Goal: Task Accomplishment & Management: Manage account settings

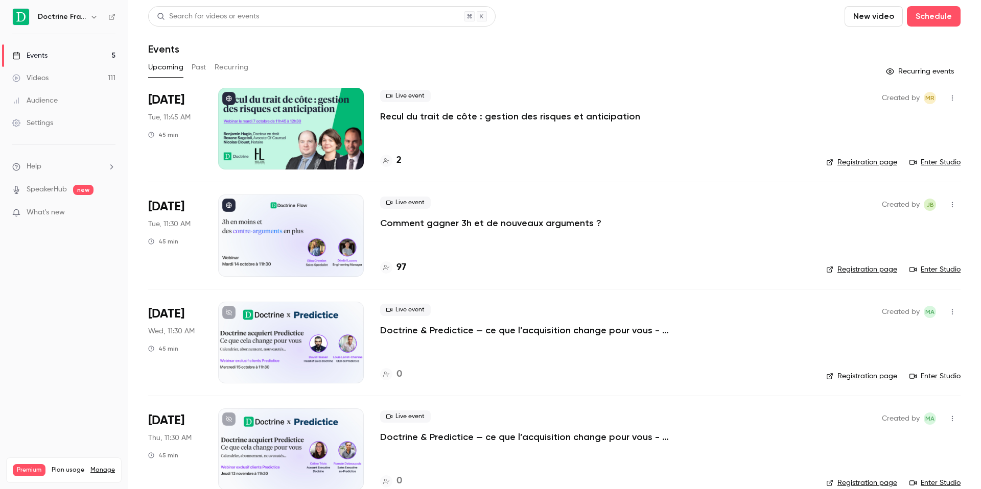
click at [398, 267] on h4 "97" at bounding box center [401, 268] width 10 height 14
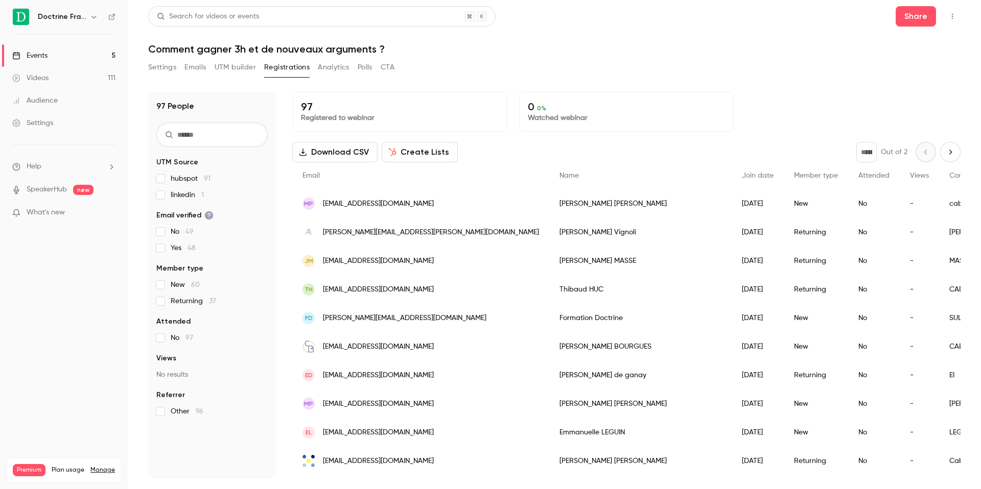
click at [148, 66] on button "Settings" at bounding box center [162, 67] width 28 height 16
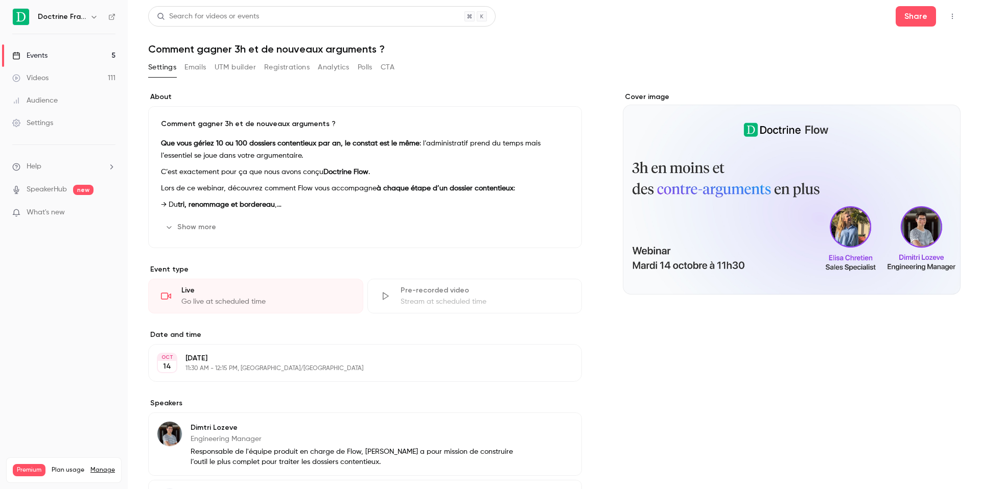
click at [87, 52] on link "Events 5" at bounding box center [64, 55] width 128 height 22
